Goal: Transaction & Acquisition: Purchase product/service

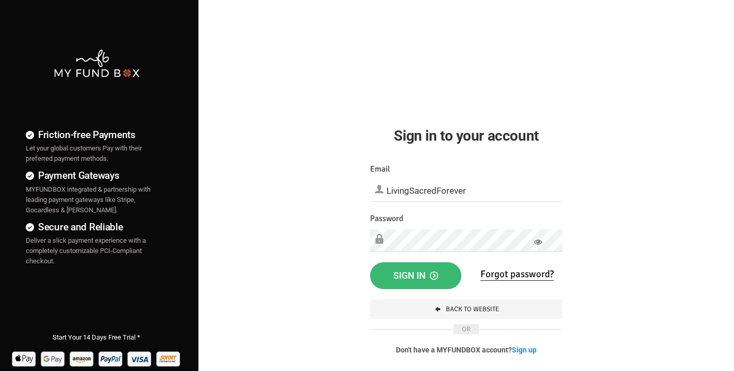
click at [424, 275] on span "Sign in" at bounding box center [415, 275] width 45 height 11
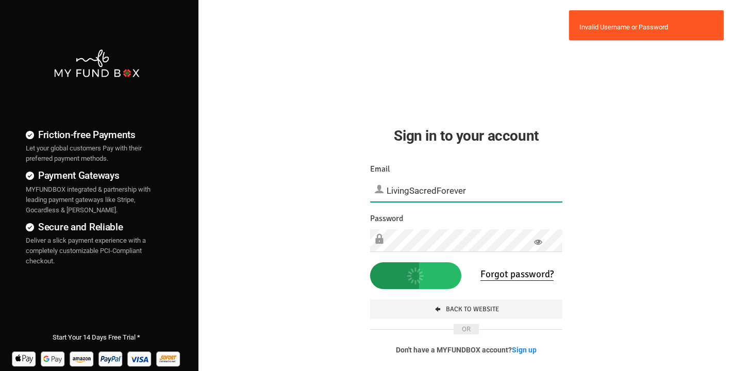
click at [476, 187] on input "LivingSacredForever" at bounding box center [466, 190] width 192 height 23
click at [386, 189] on input "LivingSacredForever.com" at bounding box center [466, 190] width 192 height 23
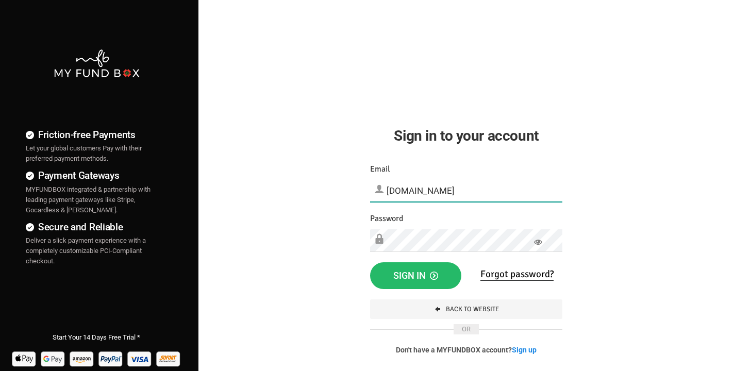
type input "softgate@LivingSacredForever.com"
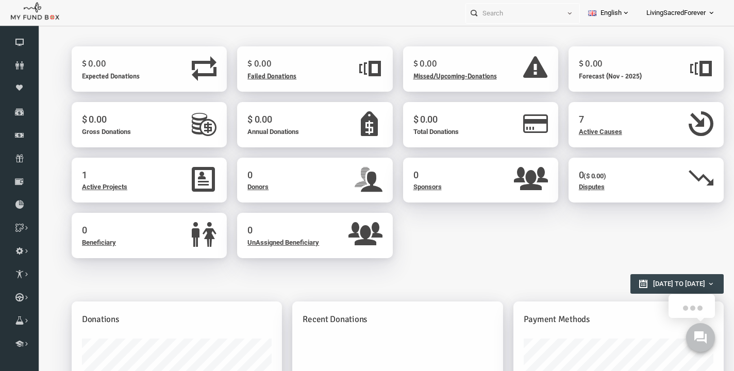
click at [597, 133] on span "Active Causes" at bounding box center [586, 132] width 43 height 8
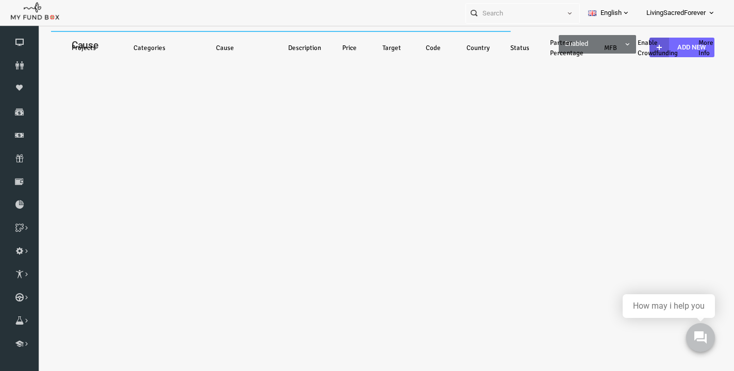
select select "100"
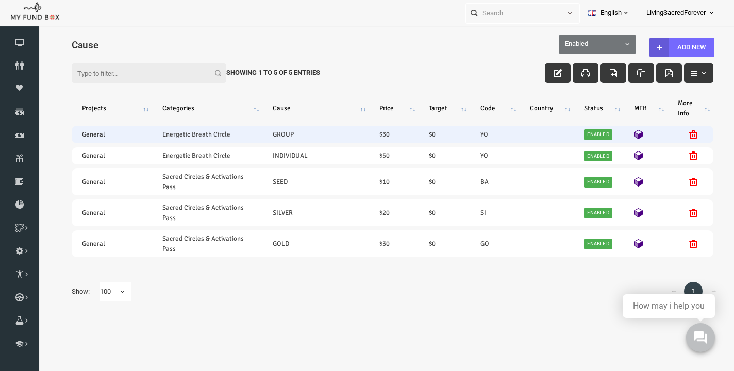
click at [376, 136] on td "$ 30" at bounding box center [379, 134] width 49 height 17
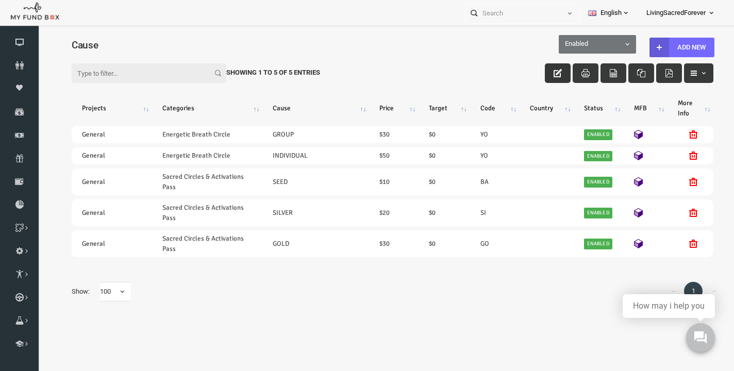
click at [544, 79] on button "button" at bounding box center [544, 73] width 26 height 20
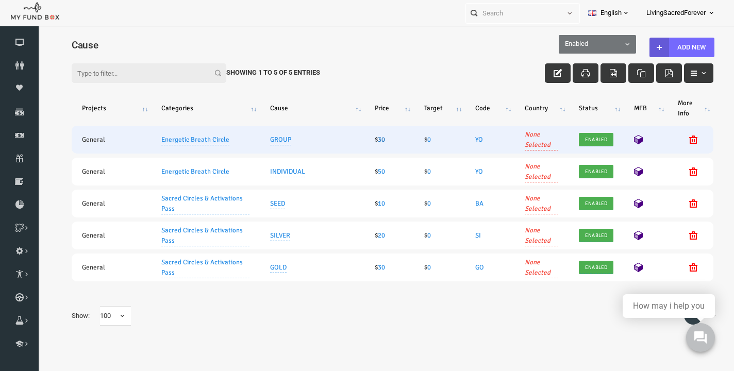
click at [368, 142] on link "30" at bounding box center [367, 140] width 7 height 8
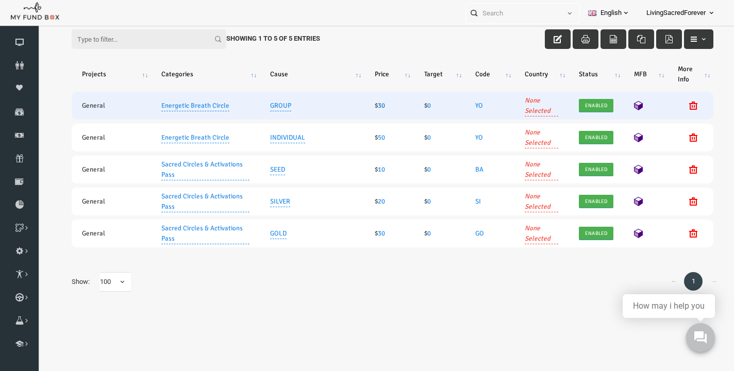
click at [369, 106] on link "30" at bounding box center [367, 106] width 7 height 8
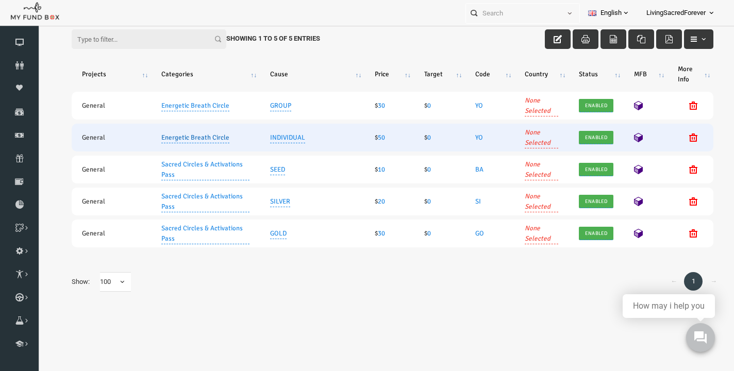
click at [203, 139] on link "Energetic Breath Circle" at bounding box center [181, 137] width 68 height 11
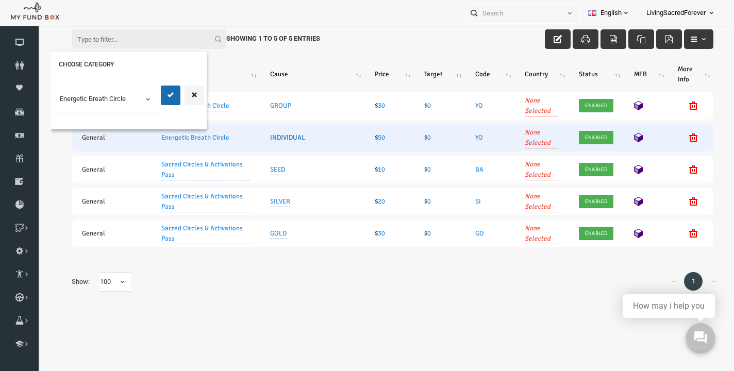
click at [260, 137] on link "INDIVIDUAL" at bounding box center [273, 137] width 35 height 11
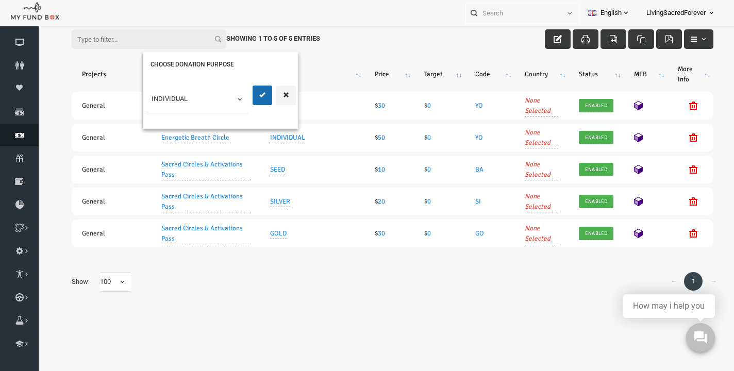
click at [25, 139] on icon at bounding box center [19, 135] width 39 height 8
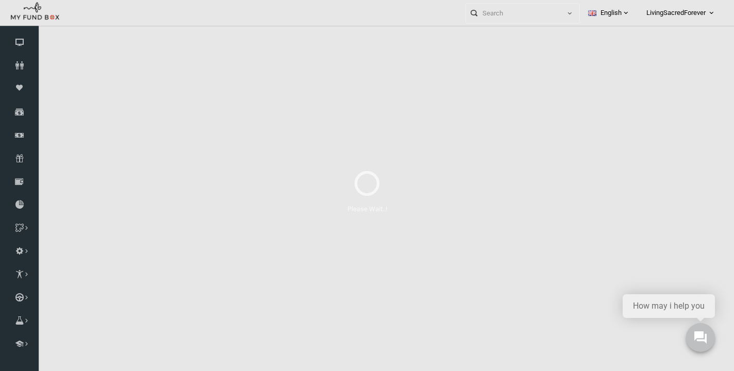
select select "100"
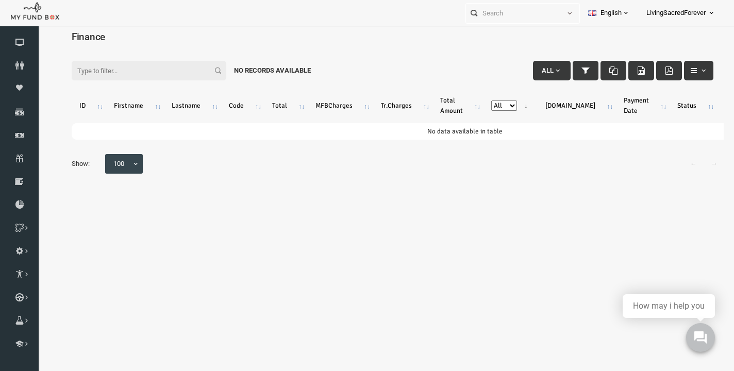
scroll to position [0, 0]
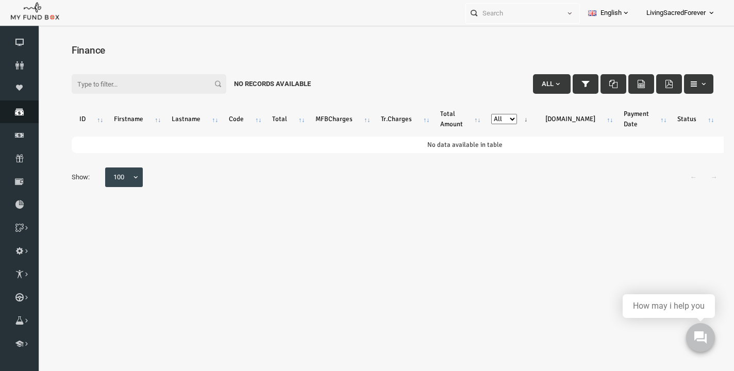
click at [27, 116] on icon at bounding box center [19, 112] width 39 height 8
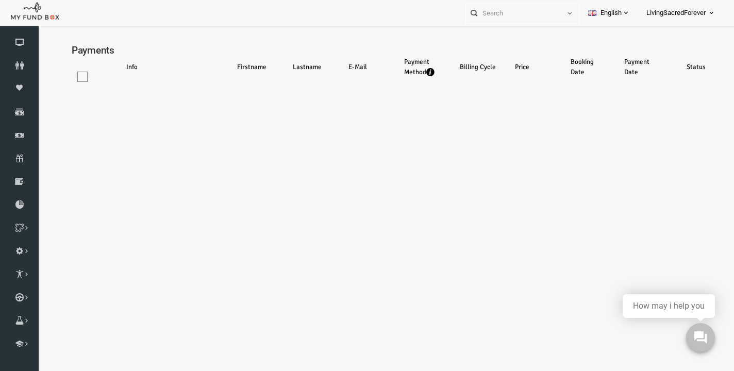
select select "100"
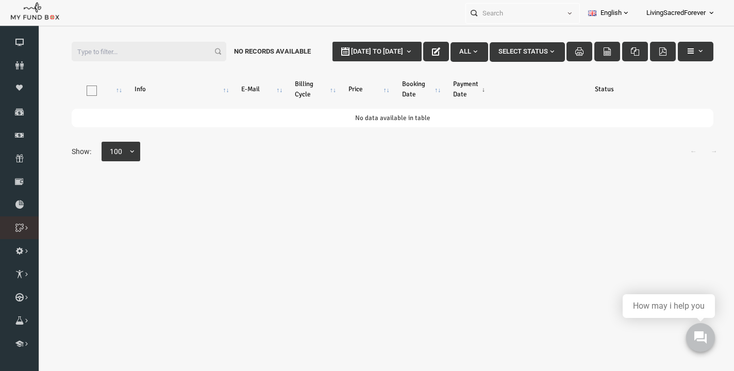
scroll to position [79, 0]
click at [0, 0] on icon at bounding box center [0, 0] width 0 height 0
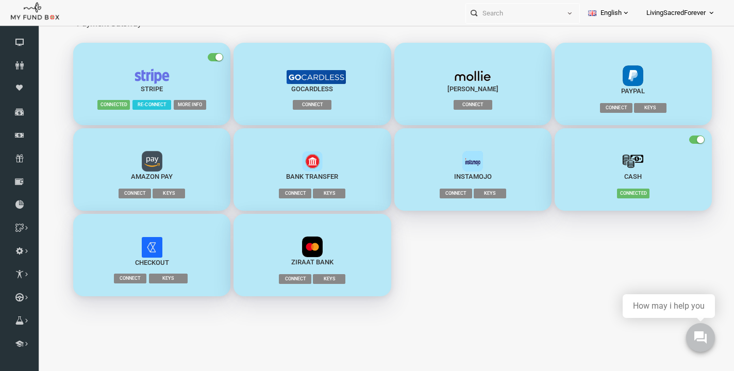
scroll to position [69, 0]
click at [131, 193] on span "Connect" at bounding box center [121, 194] width 32 height 10
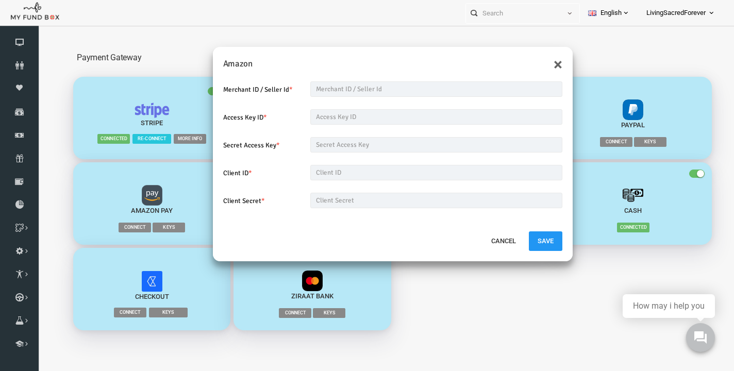
scroll to position [0, 0]
click at [544, 63] on button "×" at bounding box center [544, 64] width 9 height 16
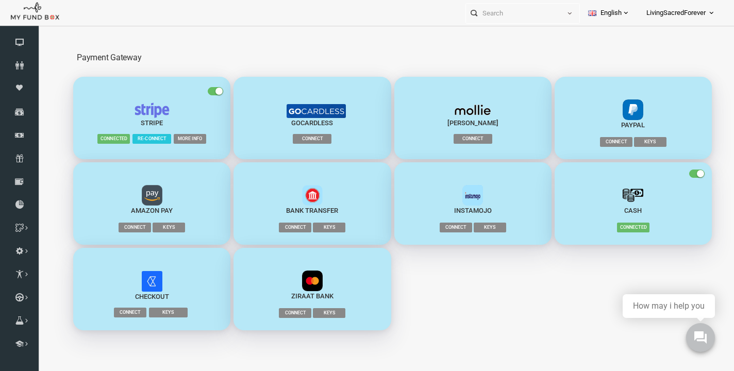
click at [290, 227] on span "Connect" at bounding box center [281, 228] width 32 height 10
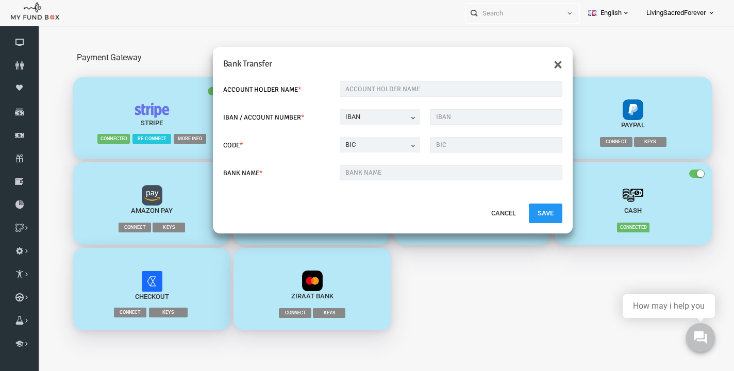
click at [395, 120] on span "IBAN" at bounding box center [365, 117] width 69 height 10
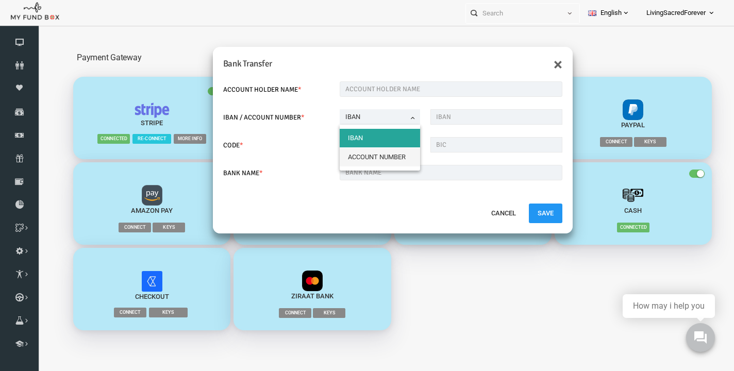
select select "true"
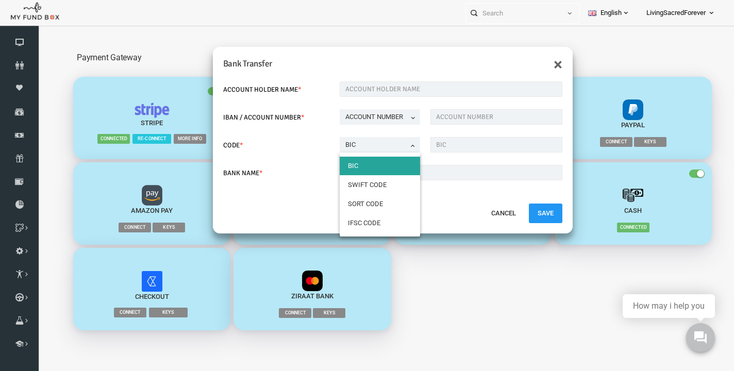
click at [387, 146] on span "BIC" at bounding box center [365, 145] width 69 height 10
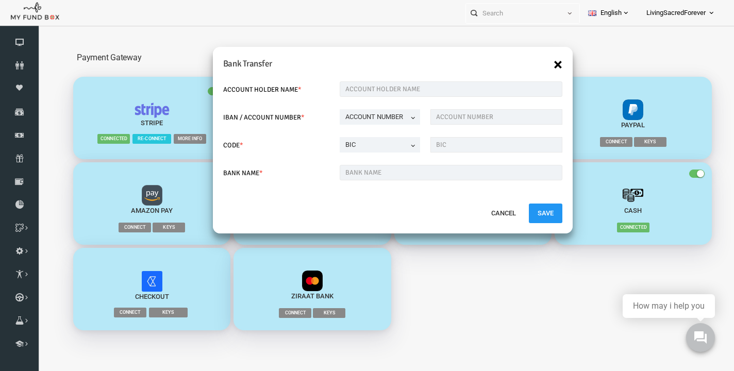
click at [542, 63] on button "×" at bounding box center [544, 64] width 9 height 16
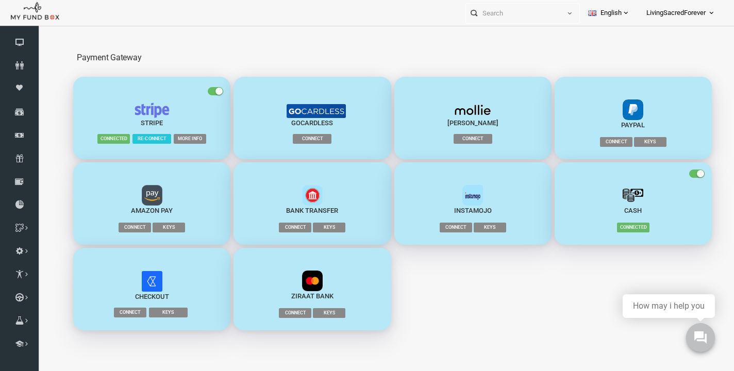
click at [602, 143] on span "Connect" at bounding box center [602, 142] width 32 height 10
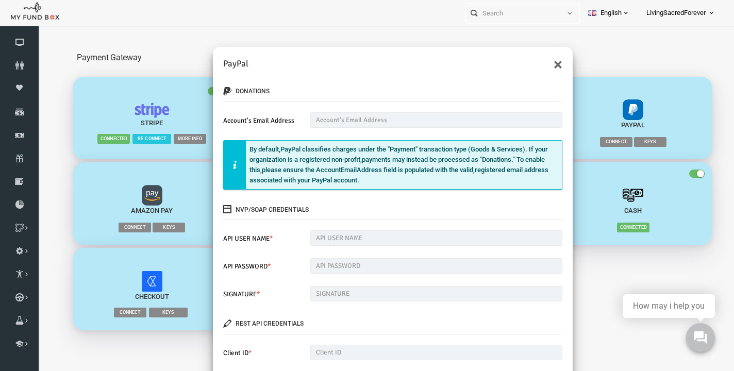
click at [176, 61] on div "× PayPal donations Account's Email Address Please enter valid E-mail By default…" at bounding box center [378, 216] width 683 height 371
click at [539, 61] on h5 "PayPal" at bounding box center [378, 63] width 339 height 13
click at [541, 64] on button "×" at bounding box center [544, 64] width 9 height 16
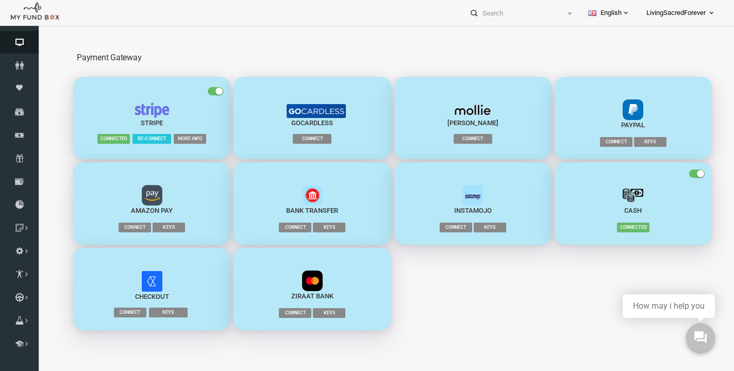
click at [21, 46] on icon at bounding box center [19, 42] width 39 height 8
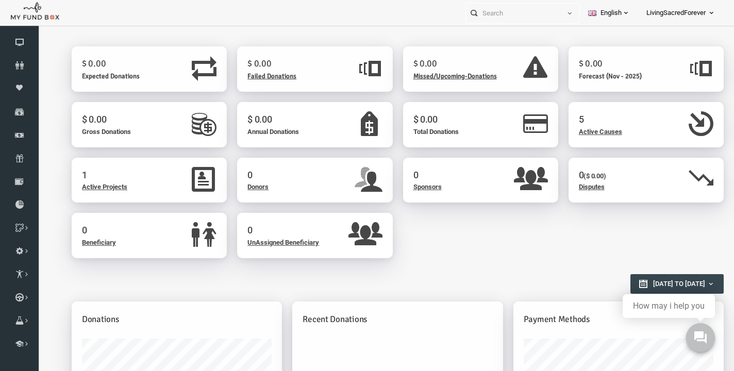
click at [105, 189] on span "Active Projects" at bounding box center [90, 187] width 45 height 8
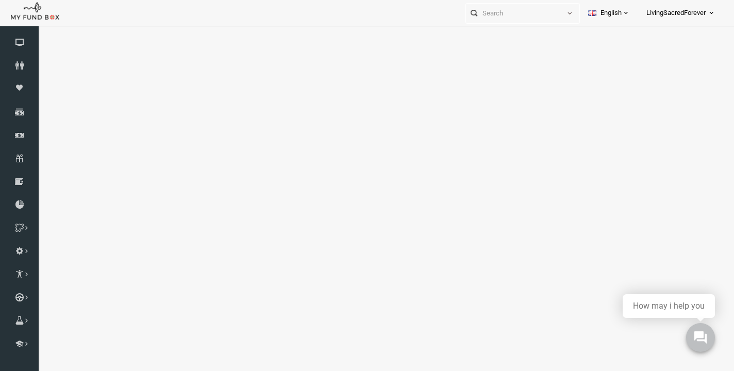
select select "100"
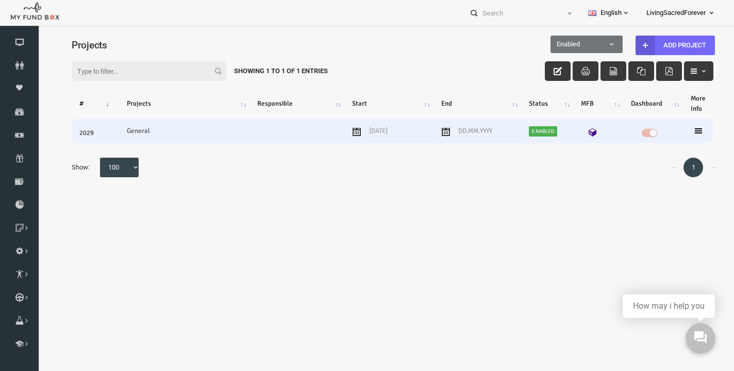
click at [684, 132] on icon at bounding box center [684, 131] width 8 height 8
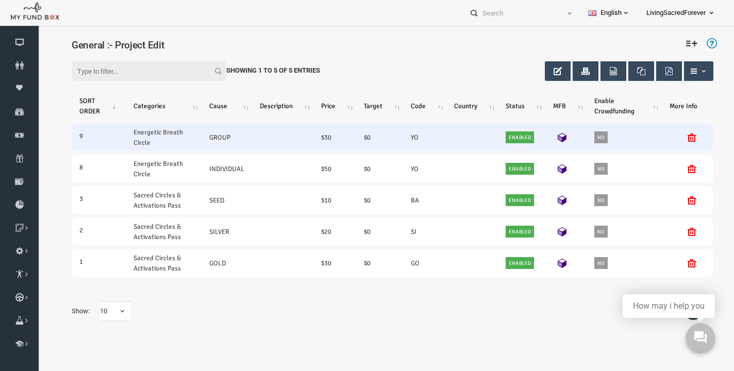
click at [553, 133] on icon at bounding box center [548, 137] width 9 height 9
click at [318, 133] on link "30" at bounding box center [313, 137] width 7 height 11
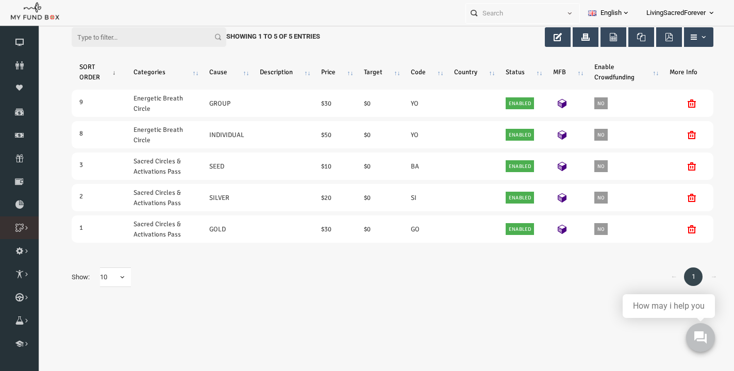
click at [0, 0] on li "CREATE OR EDIT" at bounding box center [0, 0] width 0 height 0
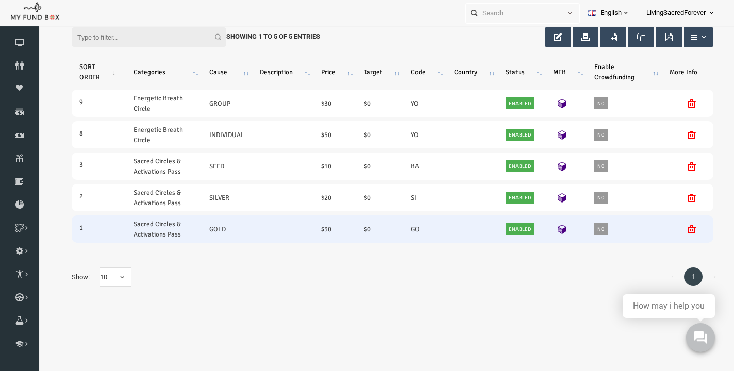
scroll to position [55, 0]
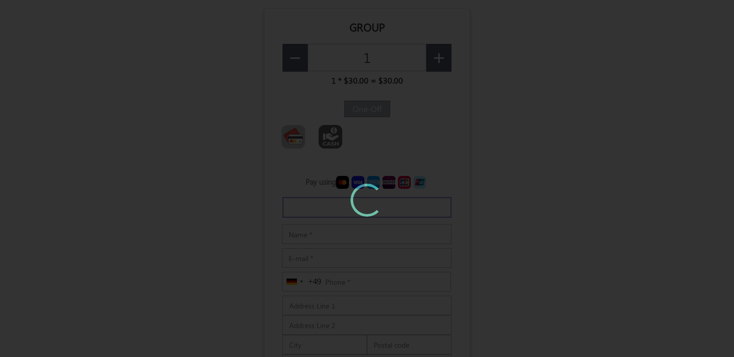
type input "$32.07"
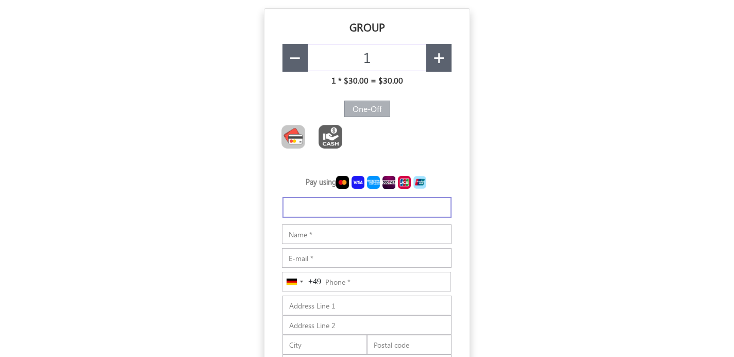
click at [337, 67] on input "1" at bounding box center [367, 58] width 119 height 28
